Goal: Task Accomplishment & Management: Manage account settings

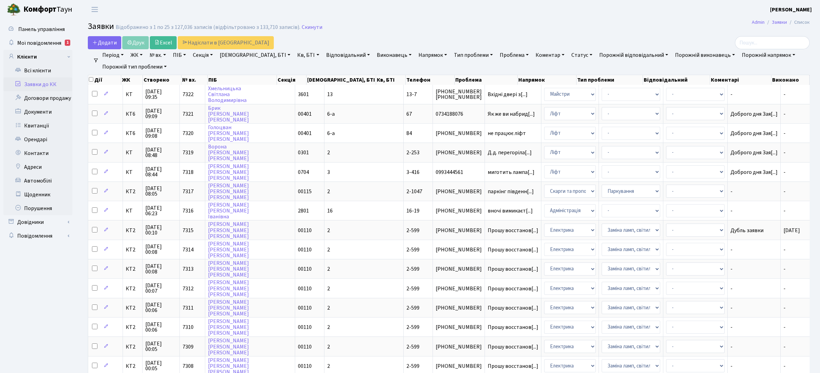
select select "25"
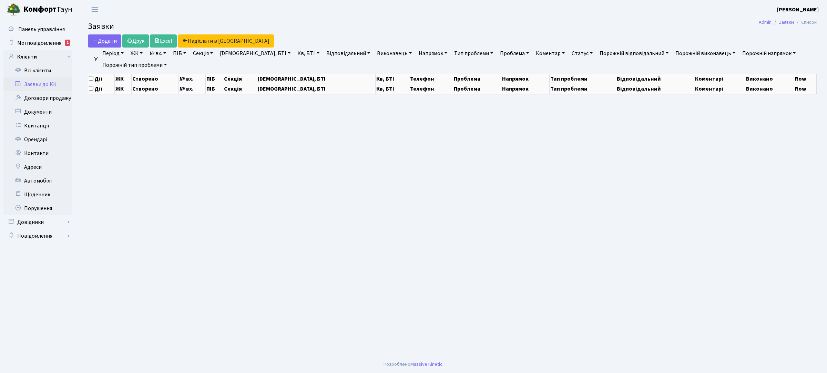
select select "25"
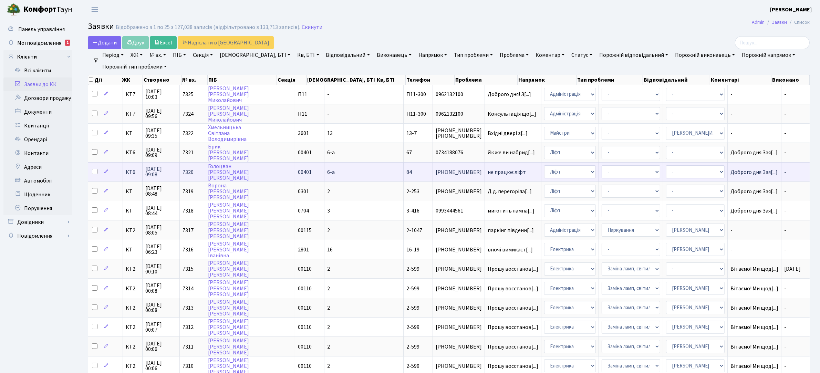
click at [488, 171] on span "не працює ліфт" at bounding box center [513, 173] width 51 height 6
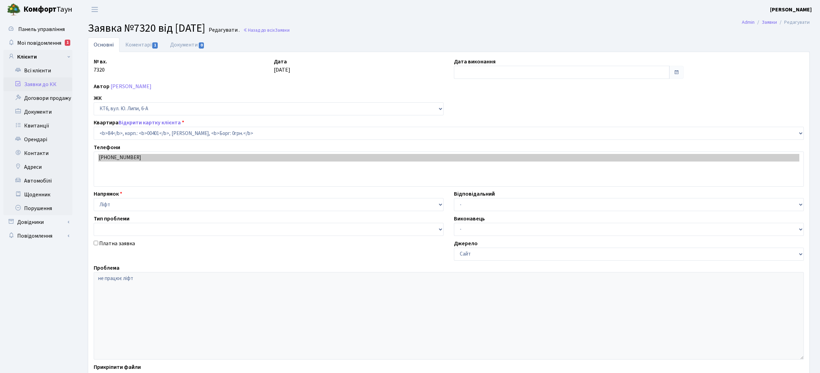
select select "17176"
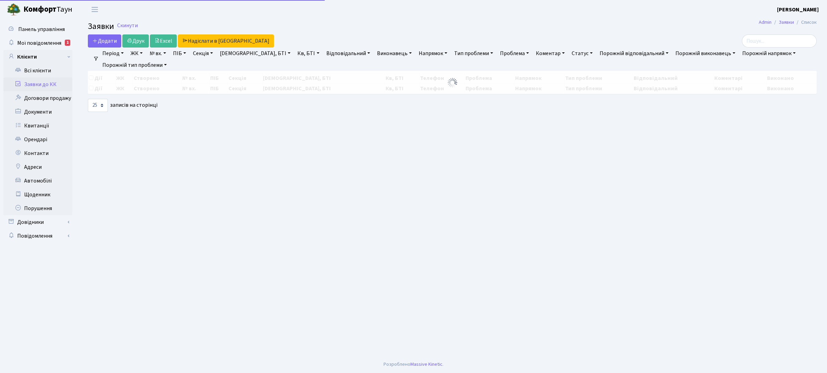
select select "25"
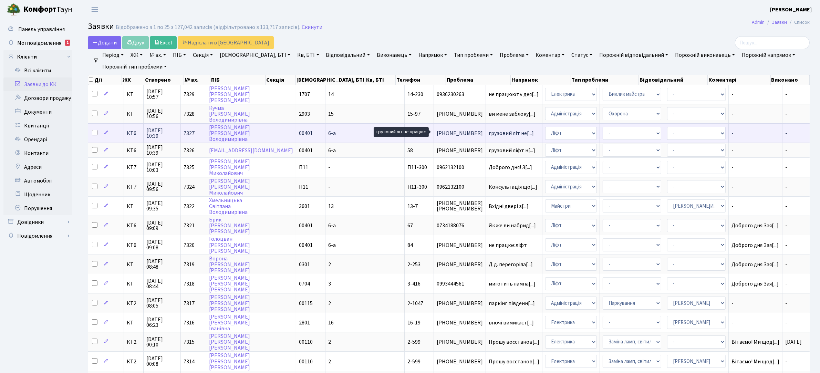
click at [489, 130] on span "грузовий літ не[...]" at bounding box center [511, 134] width 45 height 8
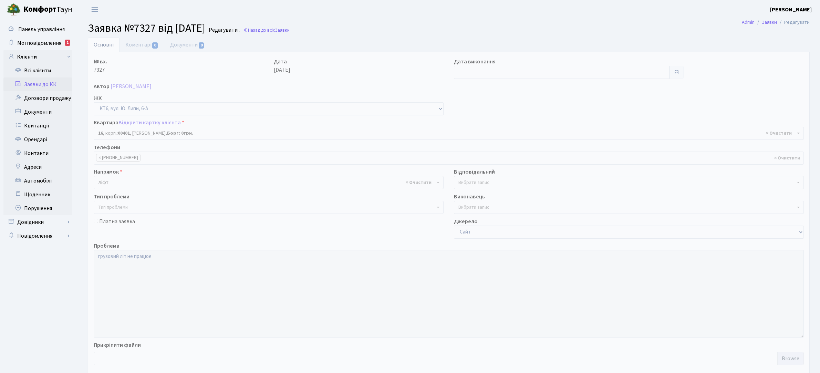
select select "17108"
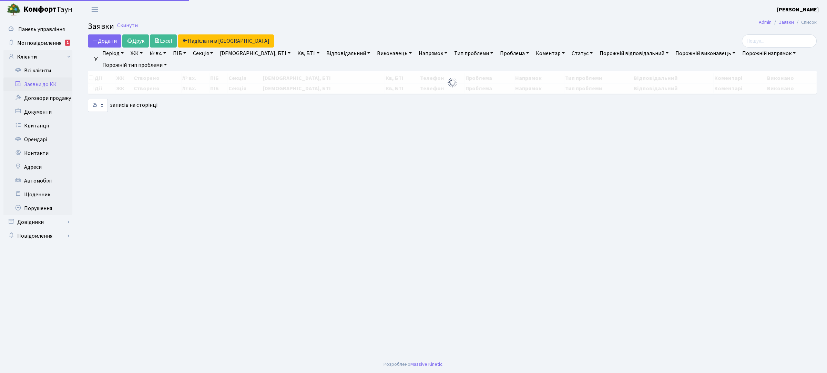
select select "25"
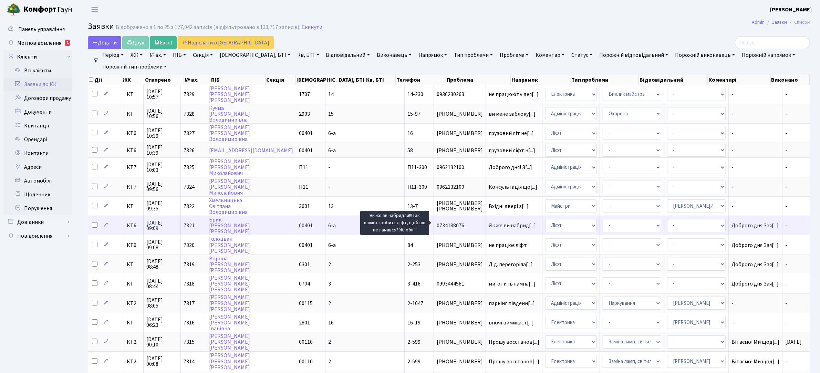
click at [489, 223] on span "Як же ви набрид[...]" at bounding box center [512, 226] width 47 height 8
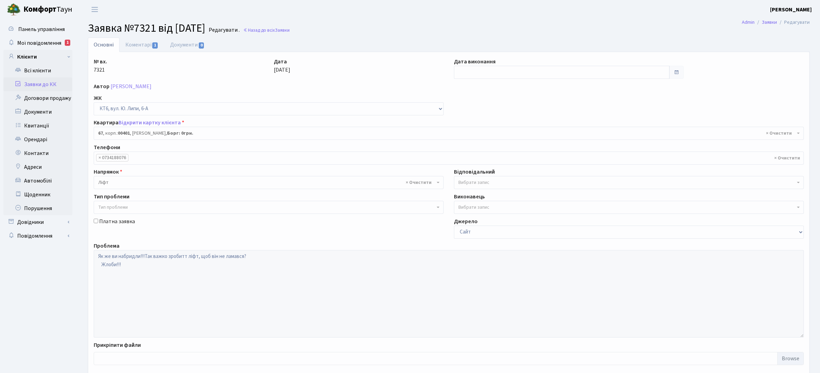
select select "17159"
click at [41, 83] on link "Заявки до КК" at bounding box center [37, 85] width 69 height 14
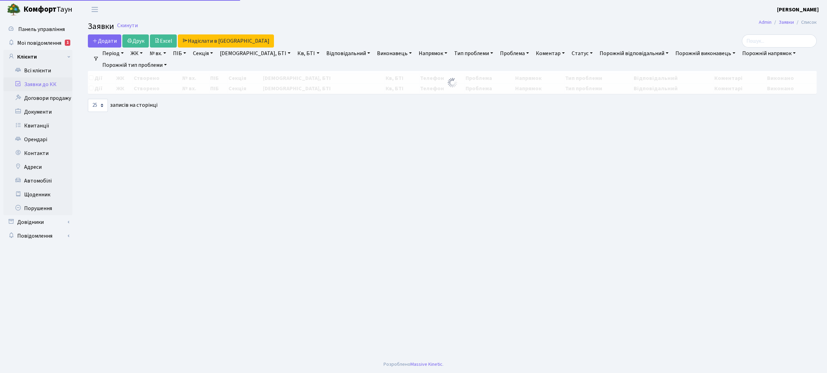
select select "25"
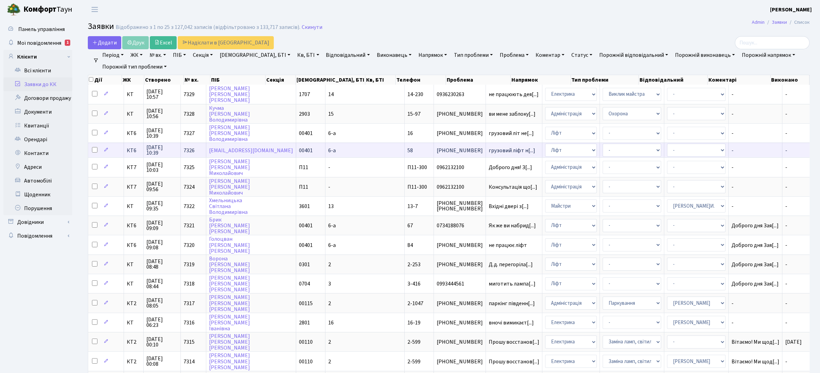
click at [489, 150] on span "грузовий ліфт н[...]" at bounding box center [514, 151] width 51 height 6
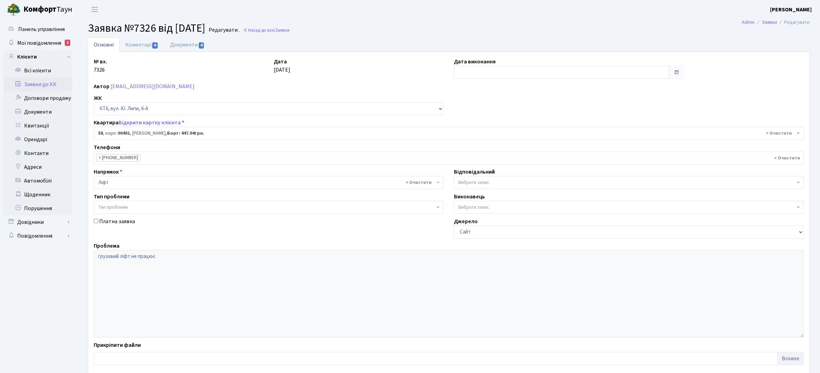
select select "17150"
click at [138, 42] on link "Коментарі 0" at bounding box center [142, 45] width 45 height 14
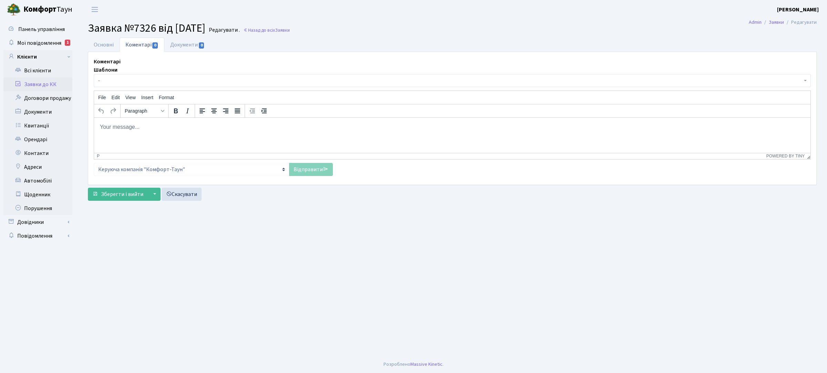
click at [172, 126] on p "Rich Text Area. Press ALT-0 for help." at bounding box center [452, 127] width 705 height 8
click at [307, 173] on link "Відправити" at bounding box center [311, 169] width 44 height 13
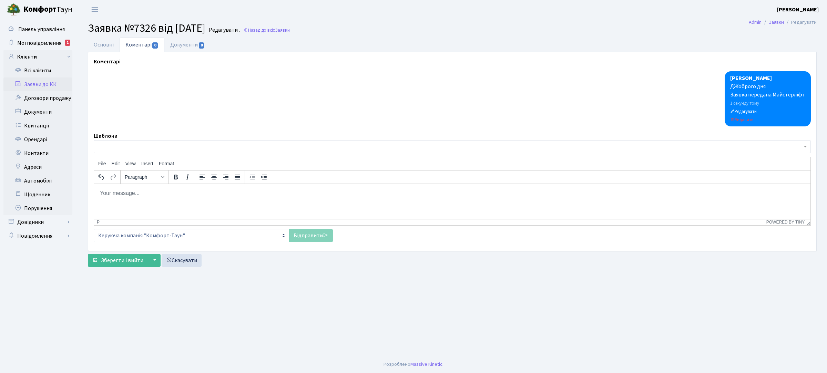
click at [54, 82] on link "Заявки до КК" at bounding box center [37, 85] width 69 height 14
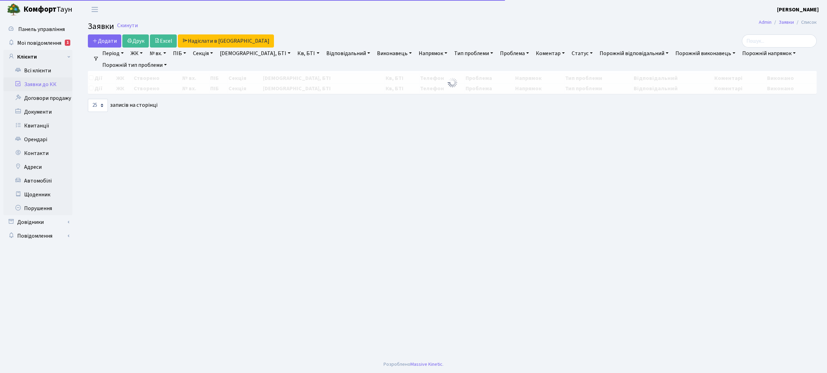
select select "25"
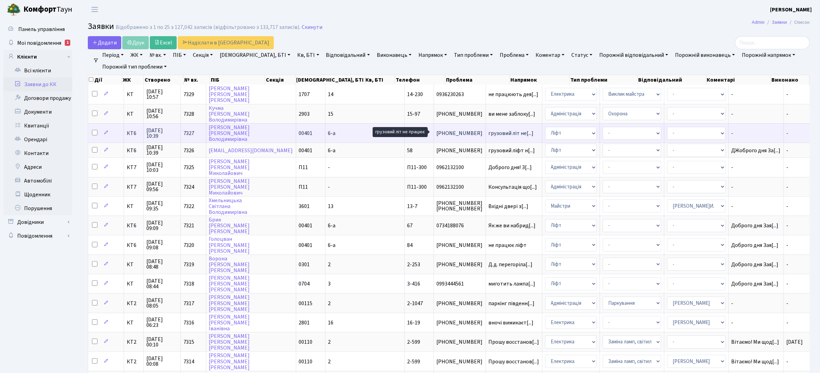
click at [489, 133] on span "грузовий літ не[...]" at bounding box center [511, 134] width 45 height 8
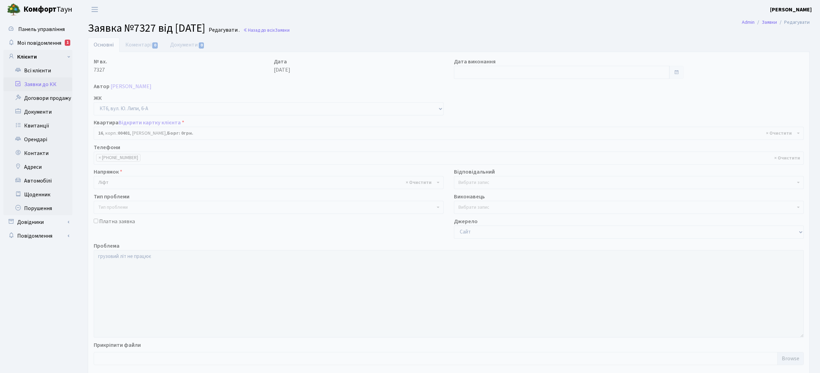
select select "17108"
click at [139, 41] on link "Коментарі 0" at bounding box center [142, 45] width 45 height 14
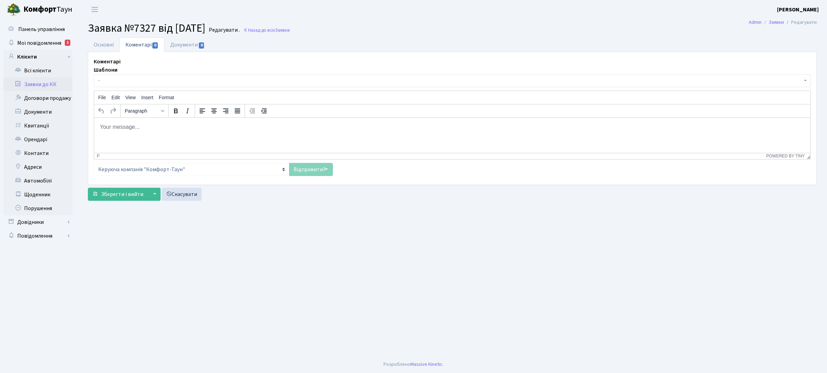
click at [170, 128] on p "Rich Text Area. Press ALT-0 for help." at bounding box center [452, 127] width 705 height 8
click at [302, 171] on link "Відправити" at bounding box center [311, 169] width 44 height 13
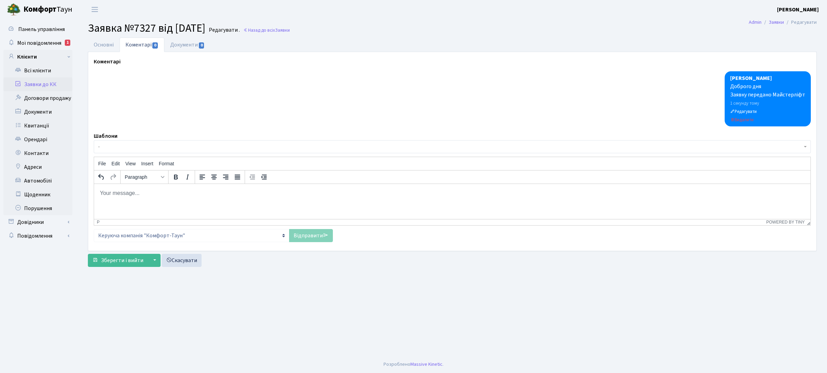
click at [43, 86] on link "Заявки до КК" at bounding box center [37, 85] width 69 height 14
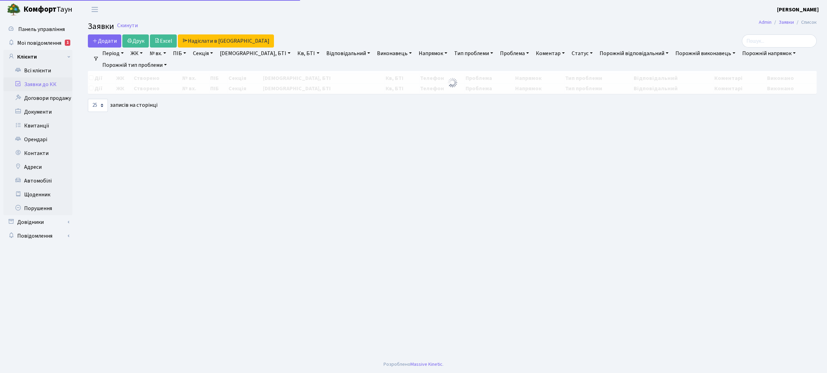
select select "25"
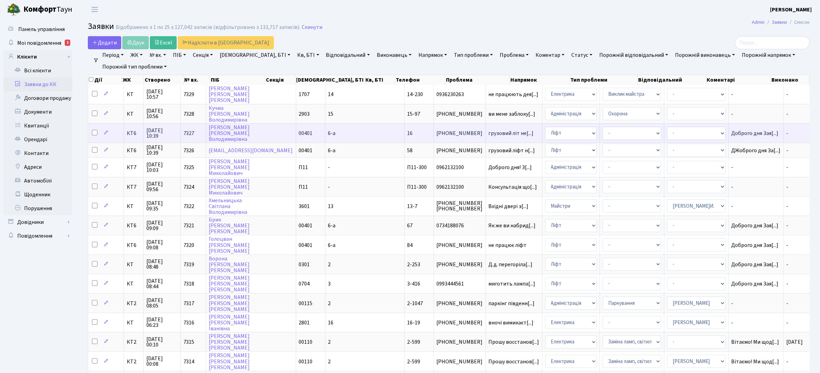
click at [331, 137] on td "6-а" at bounding box center [365, 132] width 79 height 19
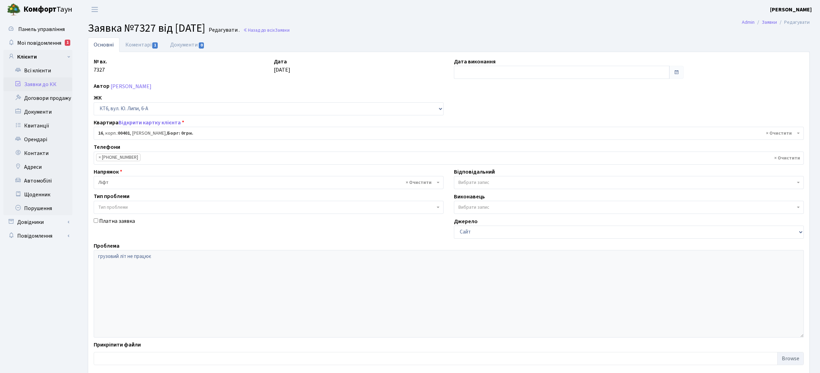
select select "17108"
click at [470, 73] on input "text" at bounding box center [562, 72] width 216 height 13
click at [470, 147] on td "26" at bounding box center [471, 149] width 10 height 10
type input "[DATE]"
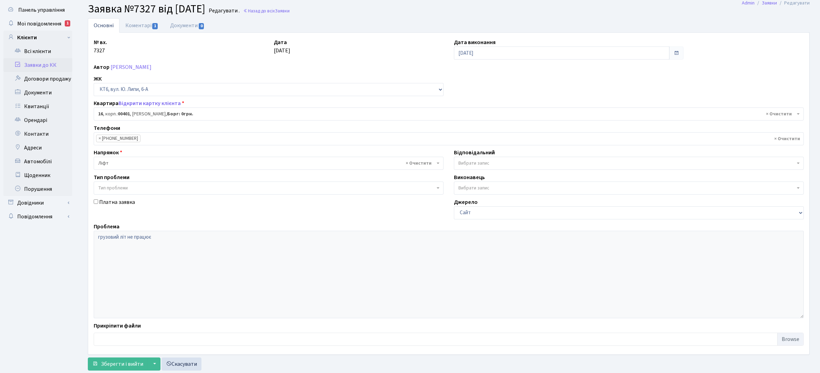
scroll to position [38, 0]
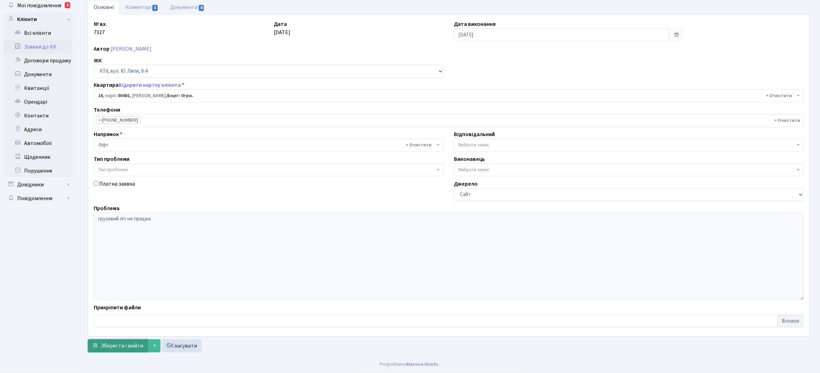
click at [121, 347] on span "Зберегти і вийти" at bounding box center [122, 346] width 42 height 8
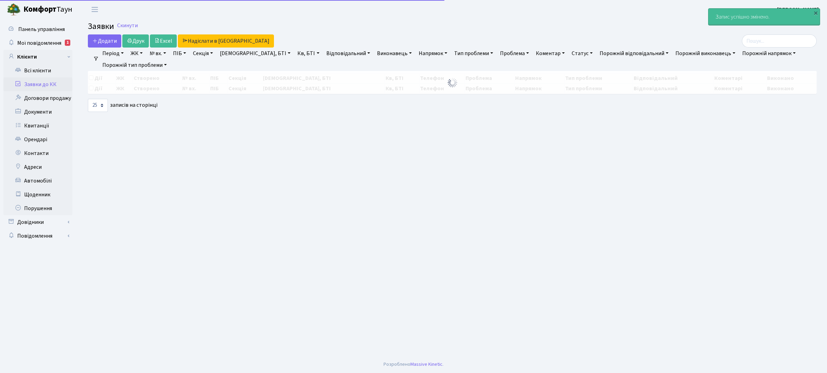
select select "25"
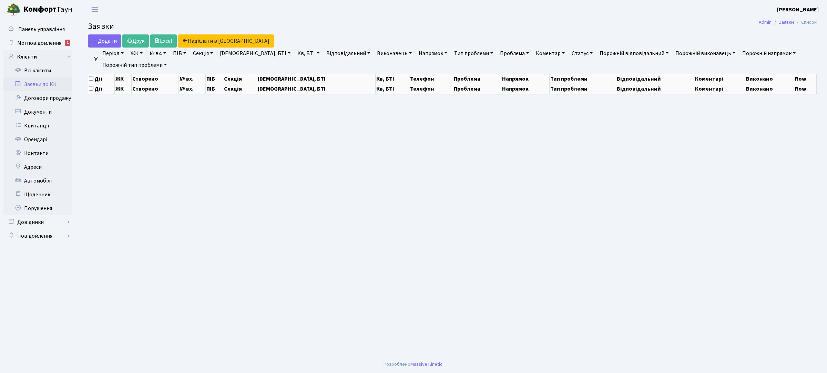
select select "25"
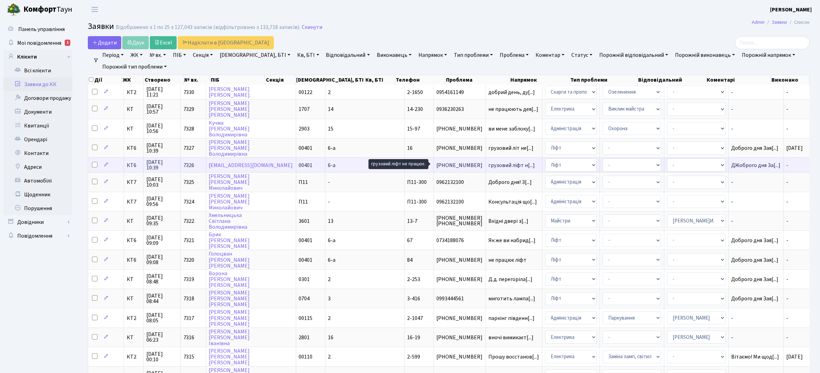
click at [489, 163] on span "грузовий ліфт н[...]" at bounding box center [512, 166] width 47 height 8
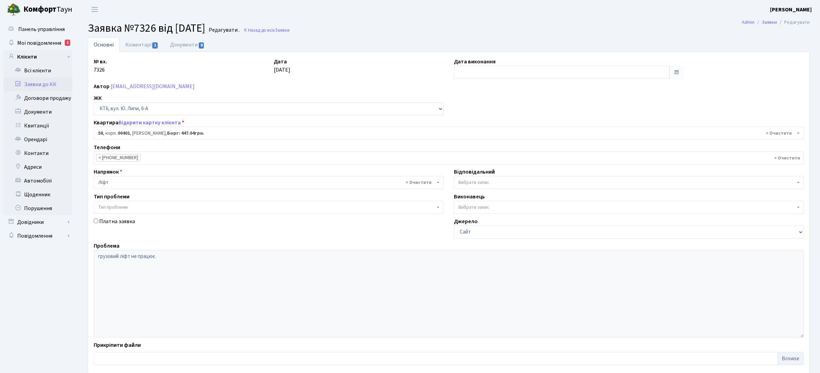
select select "17150"
click at [478, 75] on input "text" at bounding box center [562, 72] width 216 height 13
click at [470, 149] on td "26" at bounding box center [471, 149] width 10 height 10
type input "[DATE]"
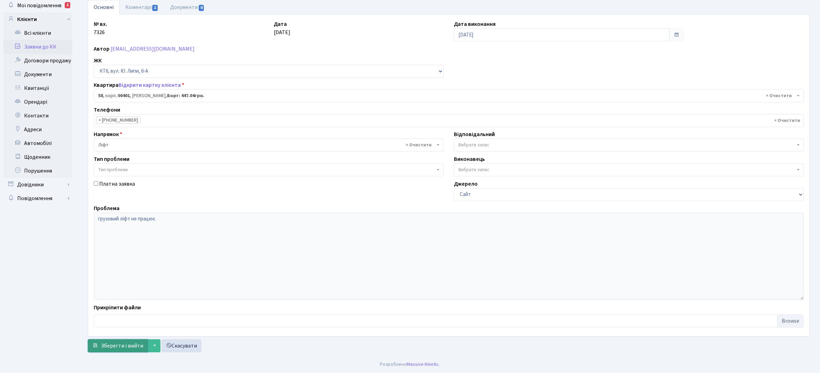
click at [110, 342] on span "Зберегти і вийти" at bounding box center [122, 346] width 42 height 8
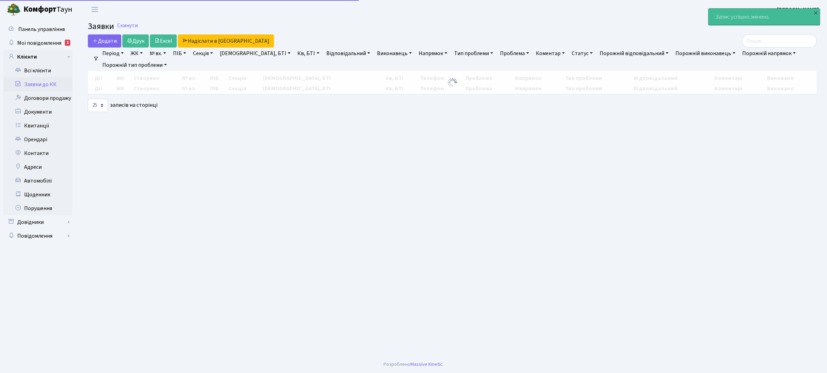
select select "25"
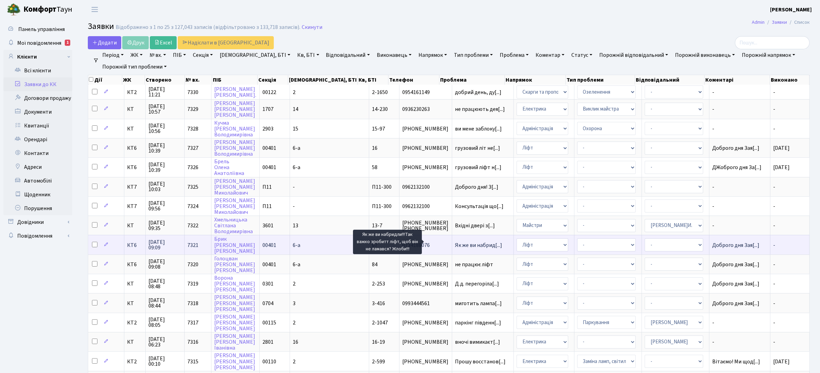
click at [455, 242] on span "Як же ви набрид[...]" at bounding box center [478, 246] width 47 height 8
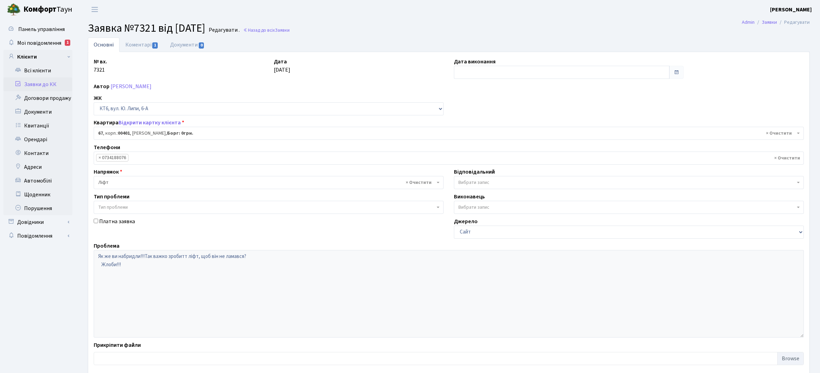
select select "17159"
click at [520, 73] on input "text" at bounding box center [562, 72] width 216 height 13
click at [474, 150] on td "26" at bounding box center [471, 149] width 10 height 10
type input "[DATE]"
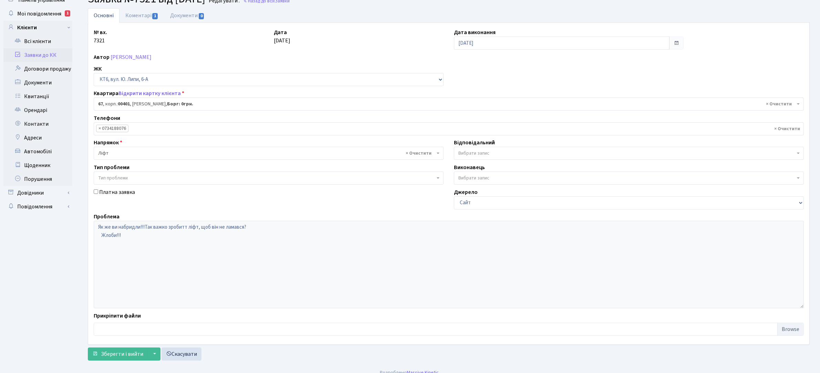
scroll to position [38, 0]
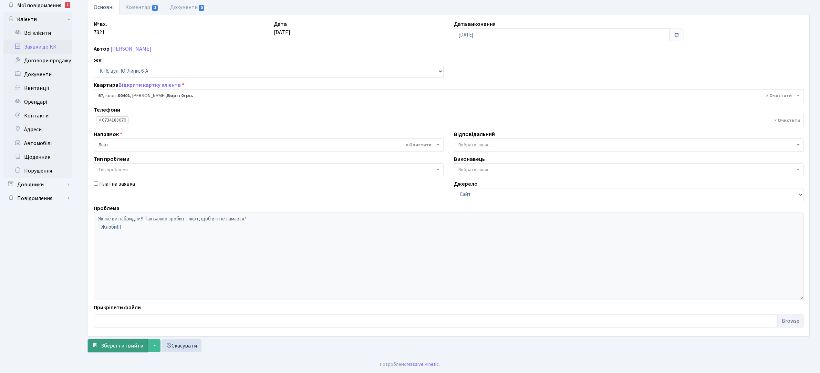
click at [115, 344] on span "Зберегти і вийти" at bounding box center [122, 346] width 42 height 8
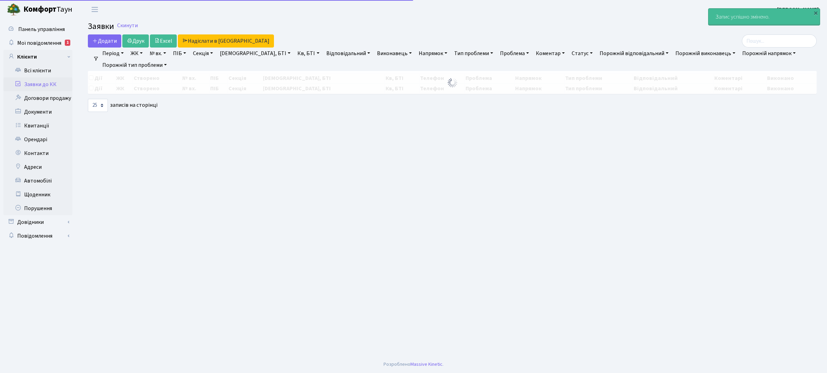
select select "25"
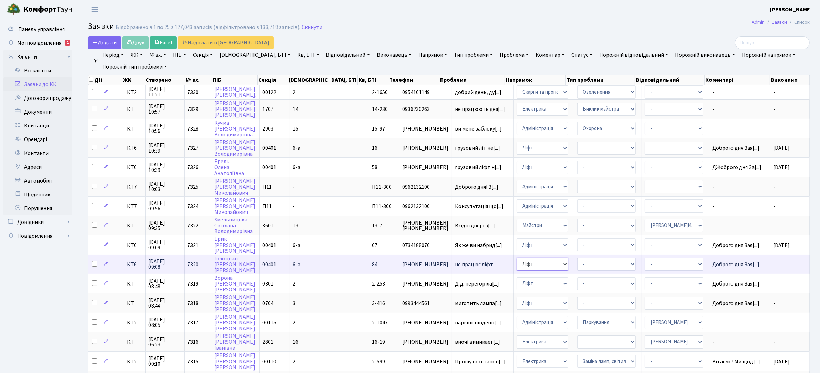
click at [517, 262] on select "- Адміністрація Домофон, СКД Ліфт Майстри Сантехніка Економічний відділ Електри…" at bounding box center [543, 264] width 52 height 13
click at [452, 265] on td "не працює ліфт" at bounding box center [483, 264] width 62 height 19
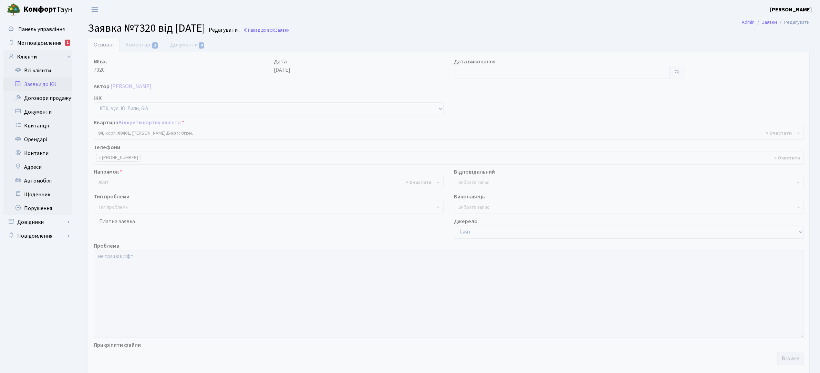
select select "17176"
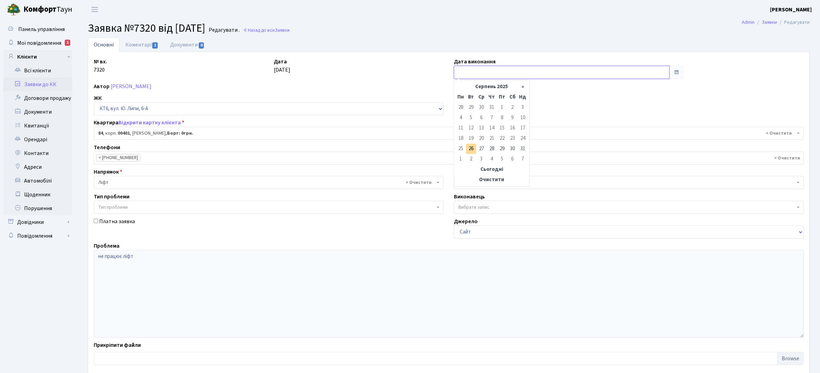
click at [466, 74] on input "text" at bounding box center [562, 72] width 216 height 13
click at [469, 148] on td "26" at bounding box center [471, 149] width 10 height 10
type input "[DATE]"
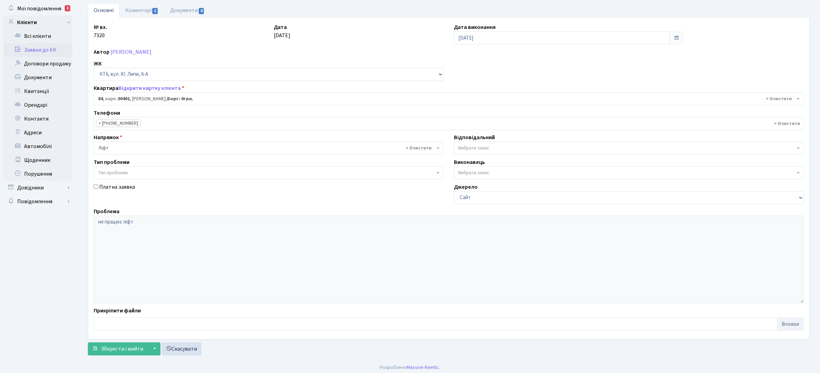
scroll to position [38, 0]
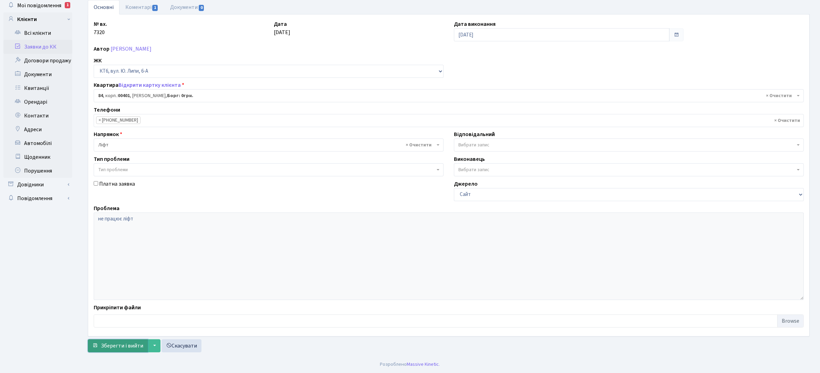
click at [121, 345] on span "Зберегти і вийти" at bounding box center [122, 346] width 42 height 8
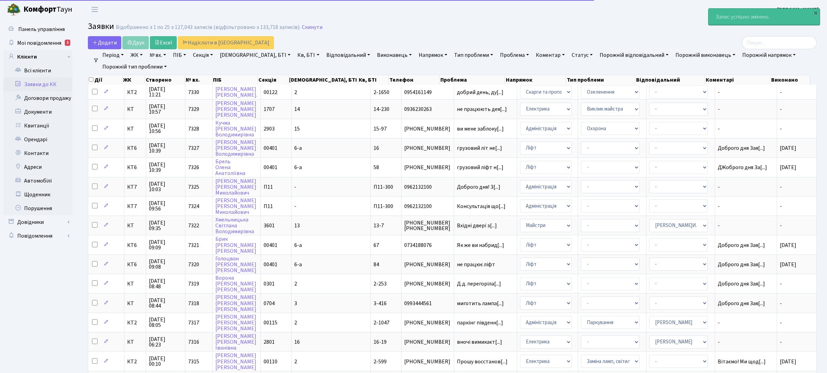
select select "25"
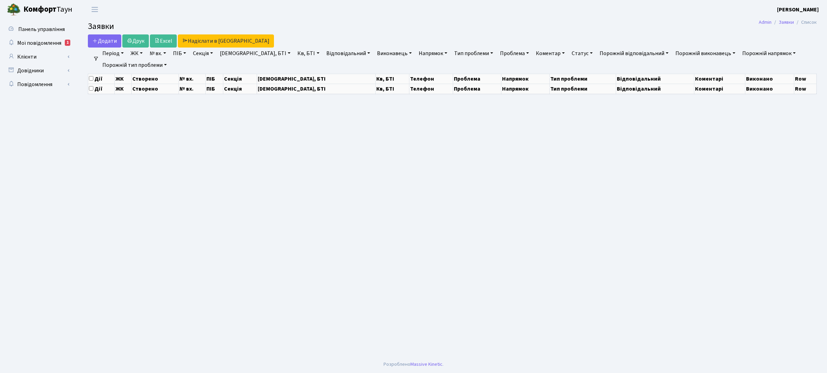
select select "25"
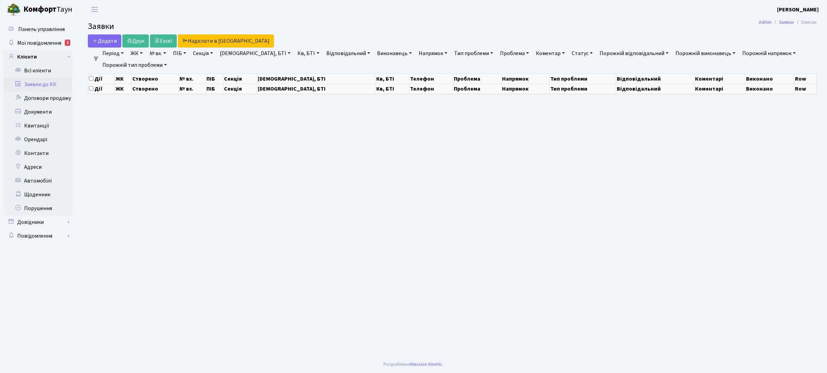
select select "25"
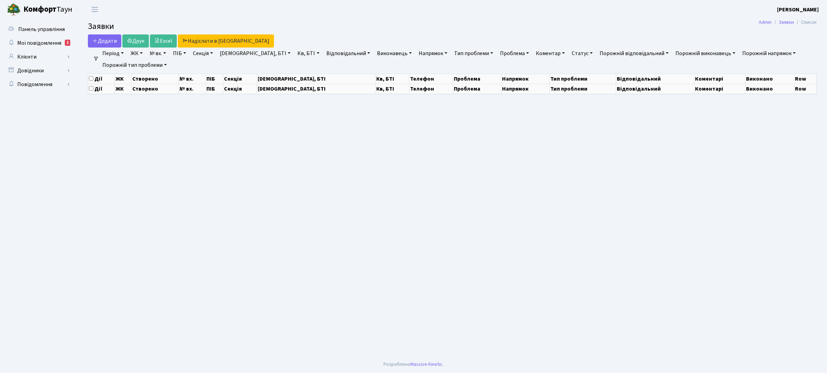
select select "25"
